Goal: Contribute content

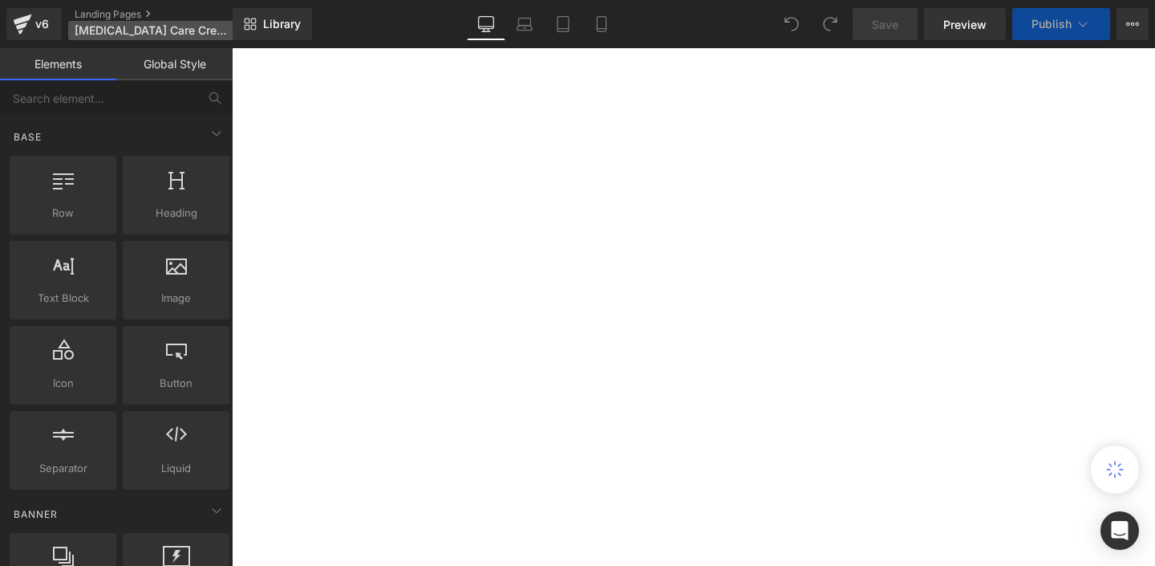
click at [181, 34] on span "[MEDICAL_DATA] Care Cream - Natural [MEDICAL_DATA] Remedy" at bounding box center [152, 30] width 154 height 13
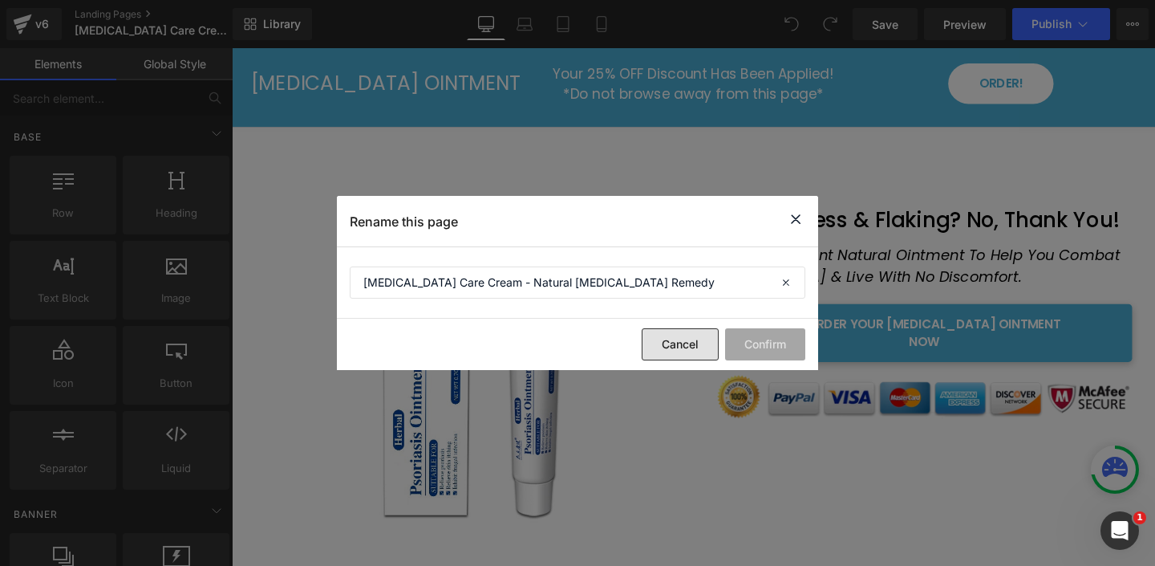
click at [688, 350] on button "Cancel" at bounding box center [680, 344] width 77 height 32
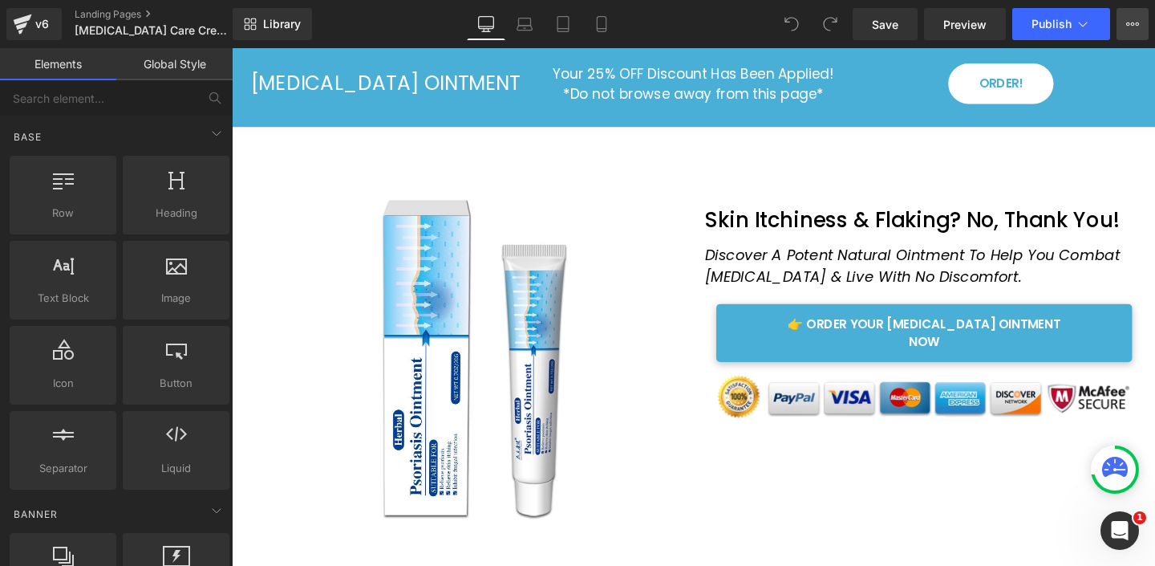
click at [1133, 26] on icon at bounding box center [1133, 23] width 4 height 3
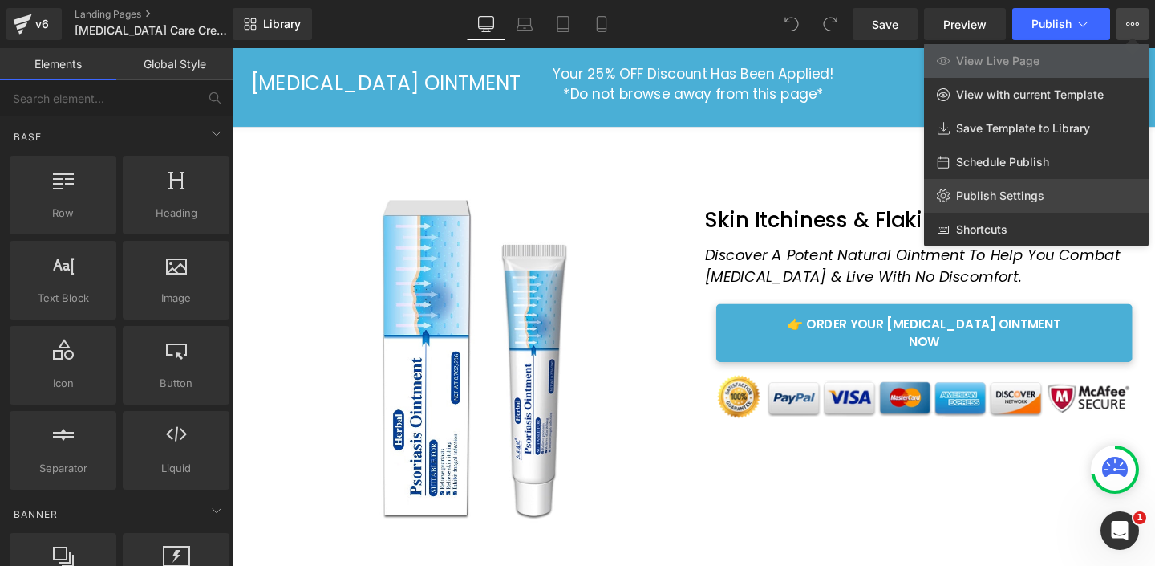
click at [980, 194] on span "Publish Settings" at bounding box center [1000, 196] width 88 height 14
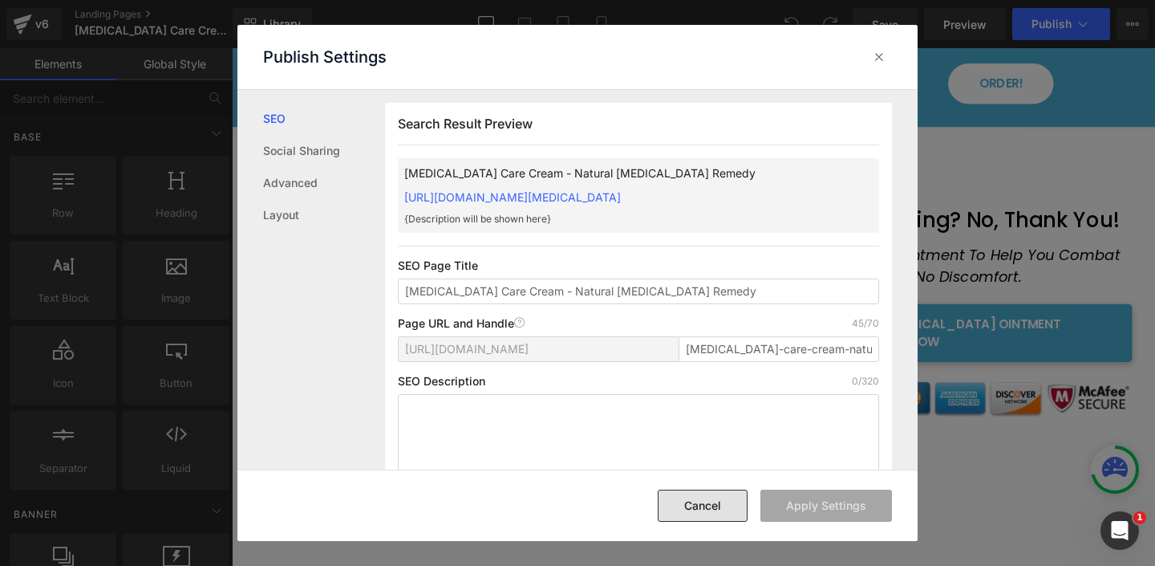
click at [704, 514] on button "Cancel" at bounding box center [703, 505] width 90 height 32
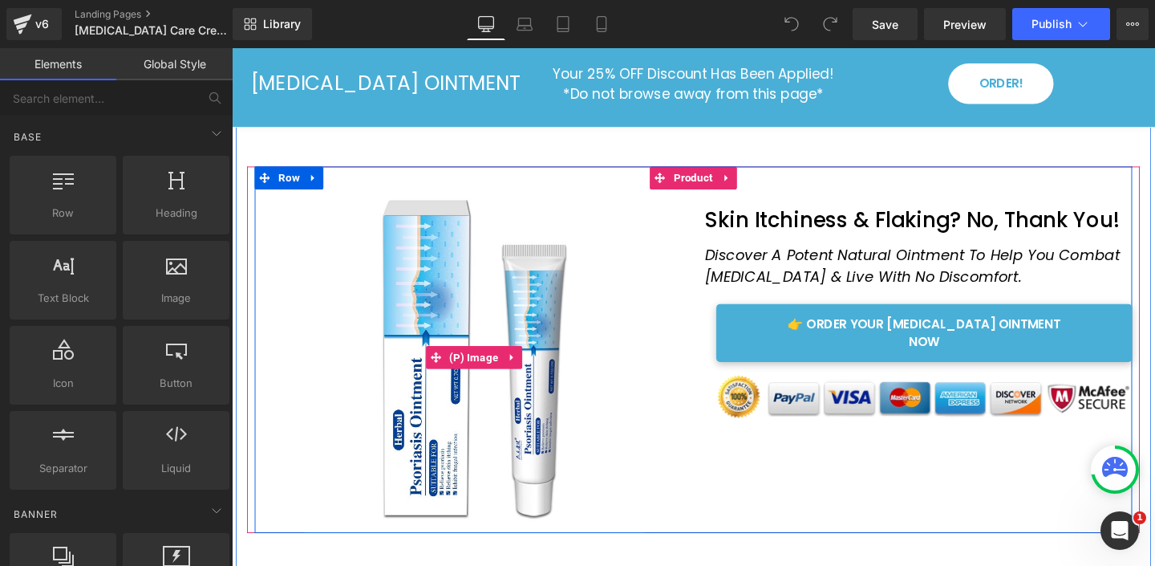
click at [450, 337] on img at bounding box center [486, 373] width 369 height 369
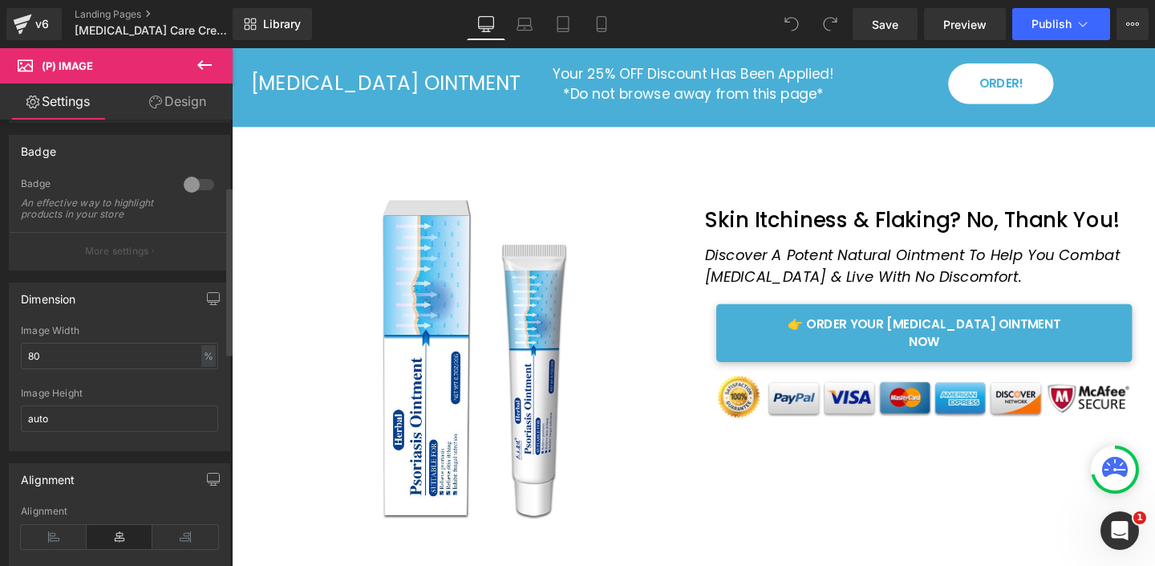
scroll to position [250, 0]
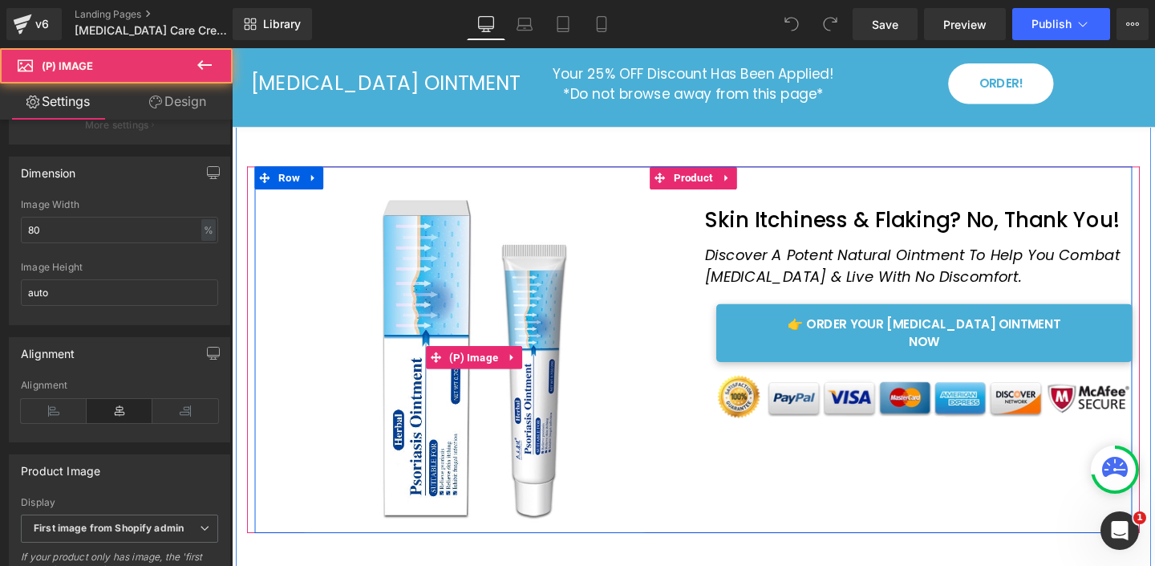
click at [481, 395] on img at bounding box center [486, 373] width 369 height 369
click at [469, 375] on span "(P) Image" at bounding box center [487, 373] width 60 height 24
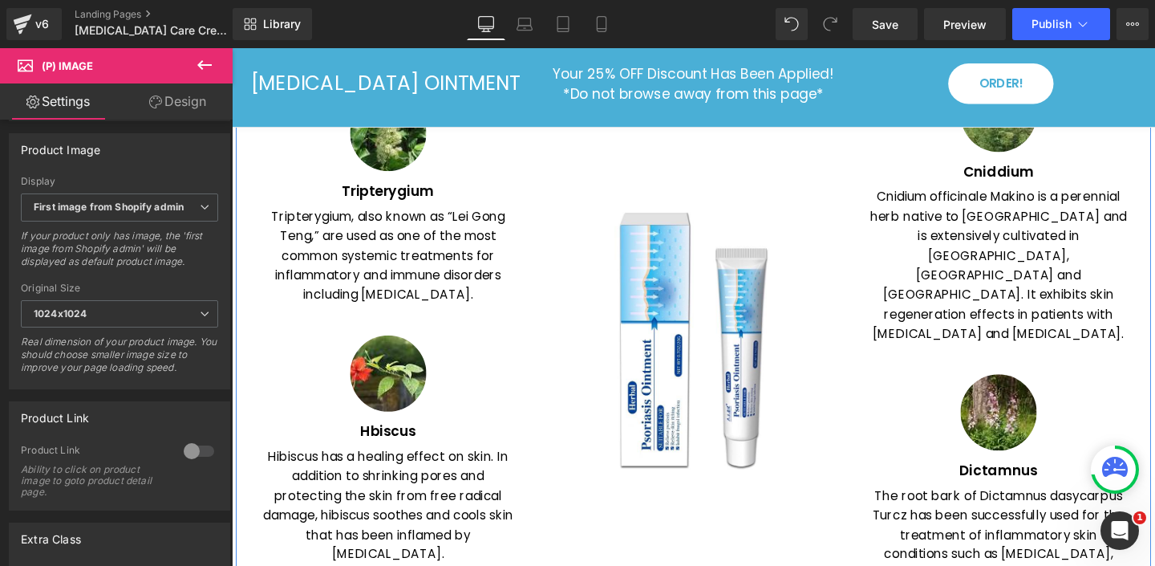
scroll to position [2220, 0]
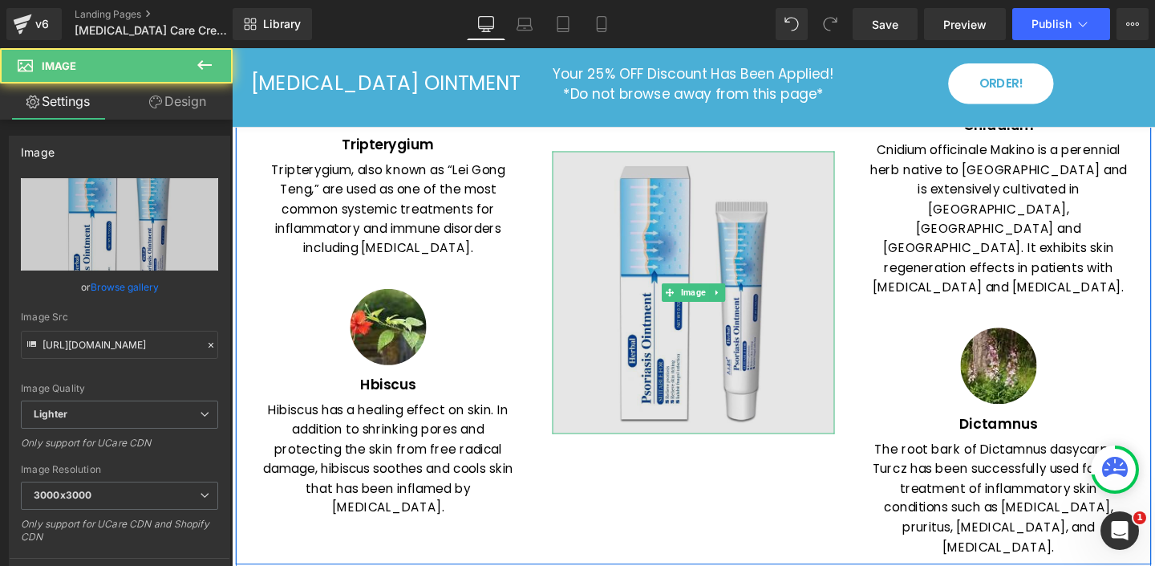
click at [655, 356] on img at bounding box center [717, 304] width 297 height 297
click at [728, 338] on img at bounding box center [717, 304] width 297 height 297
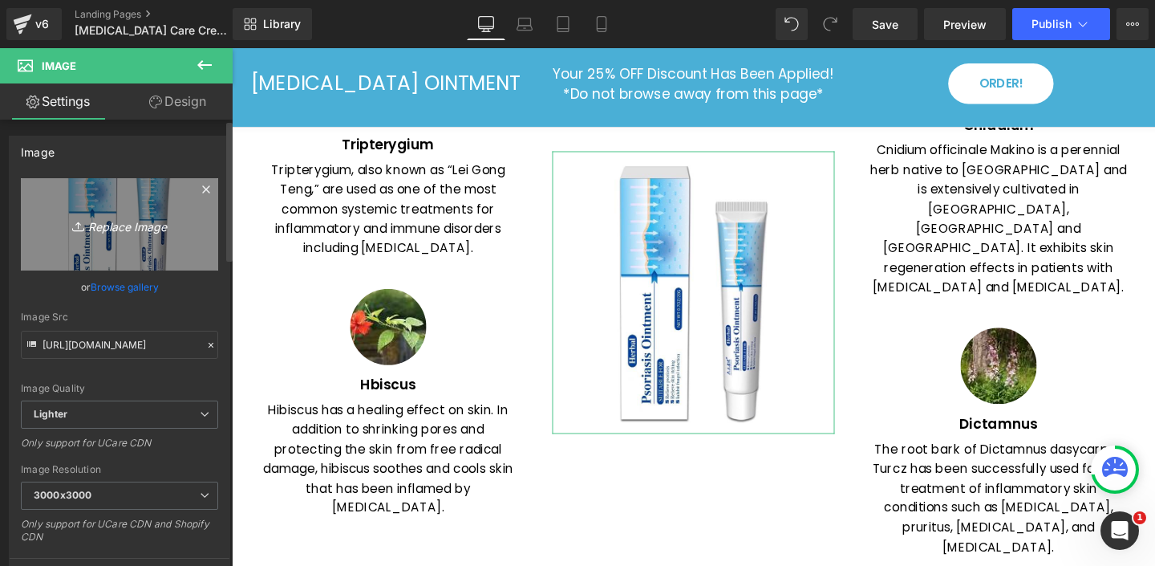
click at [132, 229] on icon "Replace Image" at bounding box center [119, 224] width 128 height 20
type input "C:\fakepath\3d14cd32-f69e-42ae-980b-ccf870d9fece_0_inPixio.png"
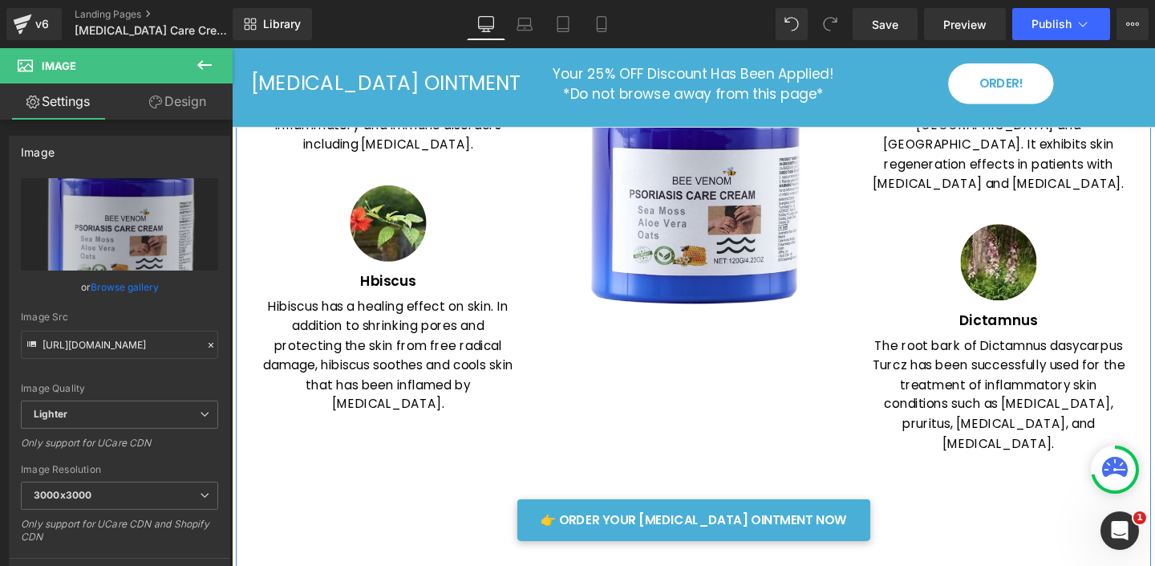
scroll to position [2445, 0]
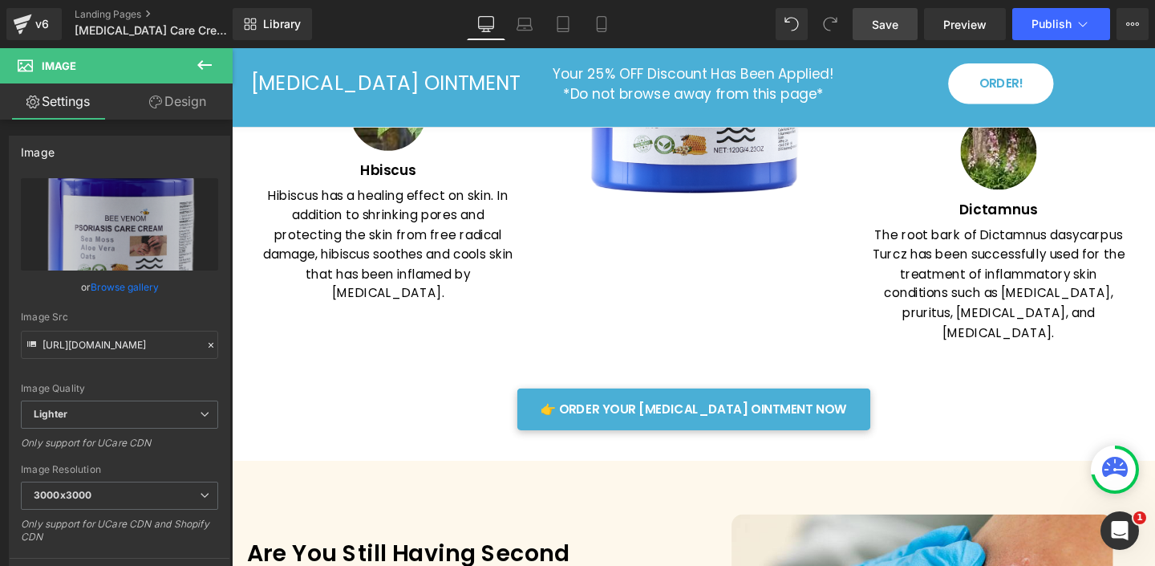
click at [887, 26] on span "Save" at bounding box center [885, 24] width 26 height 17
click at [35, 26] on div "v6" at bounding box center [42, 24] width 20 height 21
